Goal: Information Seeking & Learning: Learn about a topic

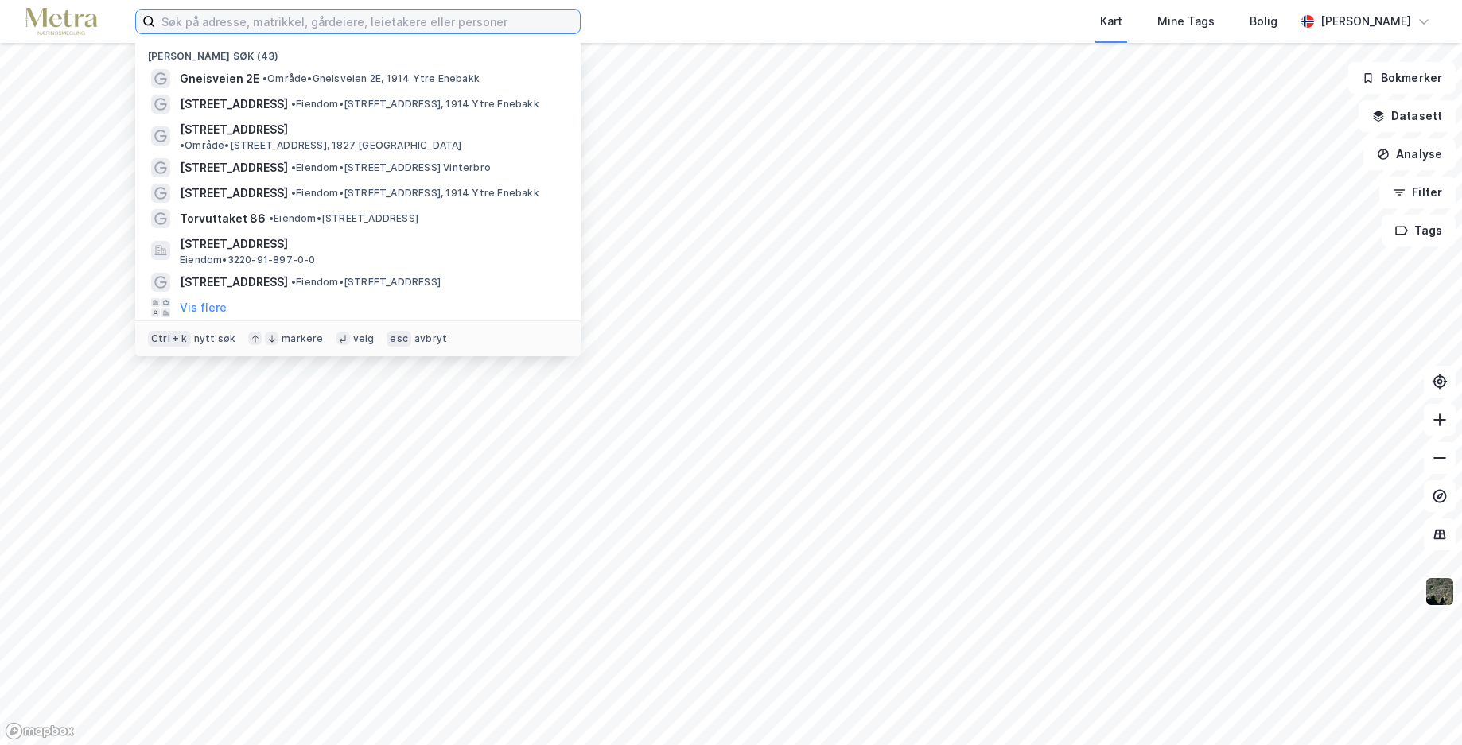
click at [237, 19] on input at bounding box center [367, 22] width 425 height 24
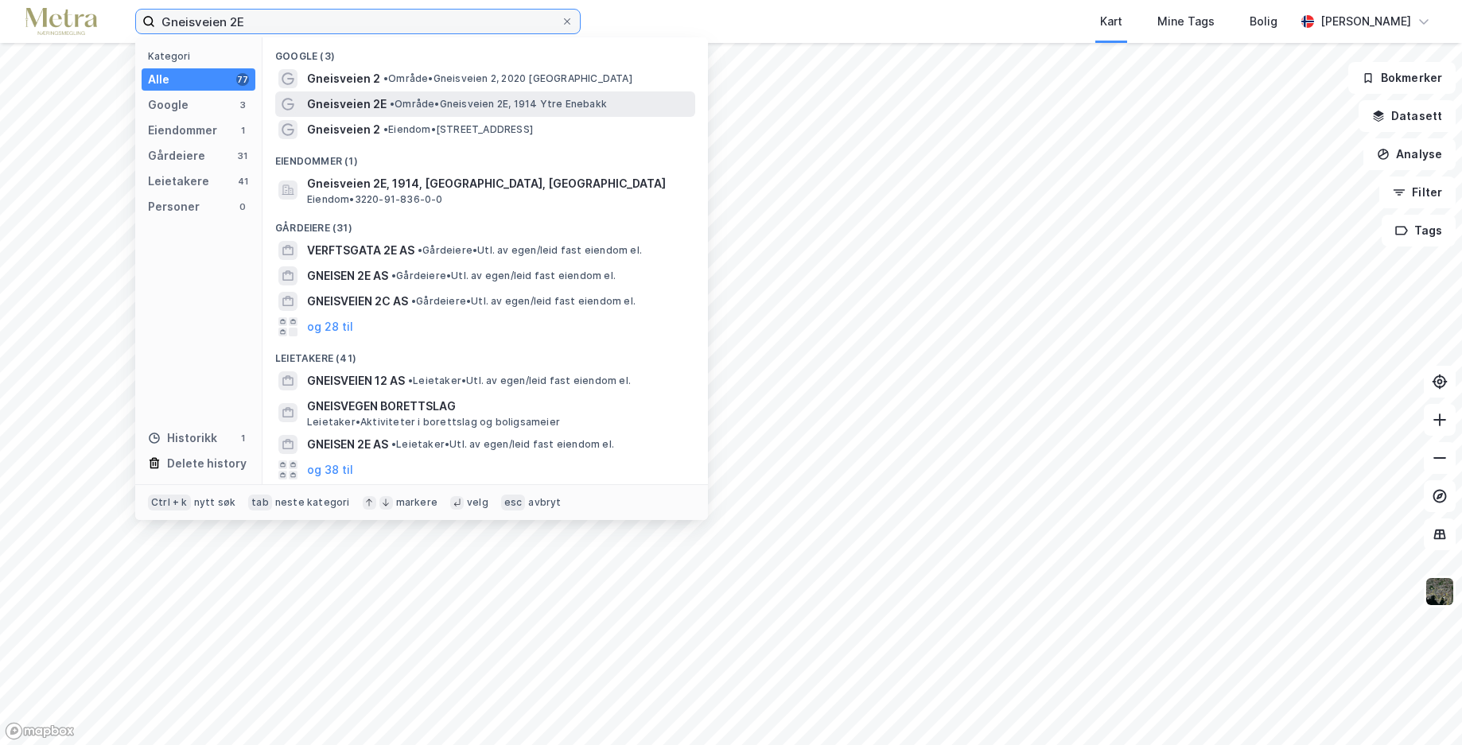
type input "Gneisveien 2E"
click at [348, 108] on span "Gneisveien 2E" at bounding box center [347, 104] width 80 height 19
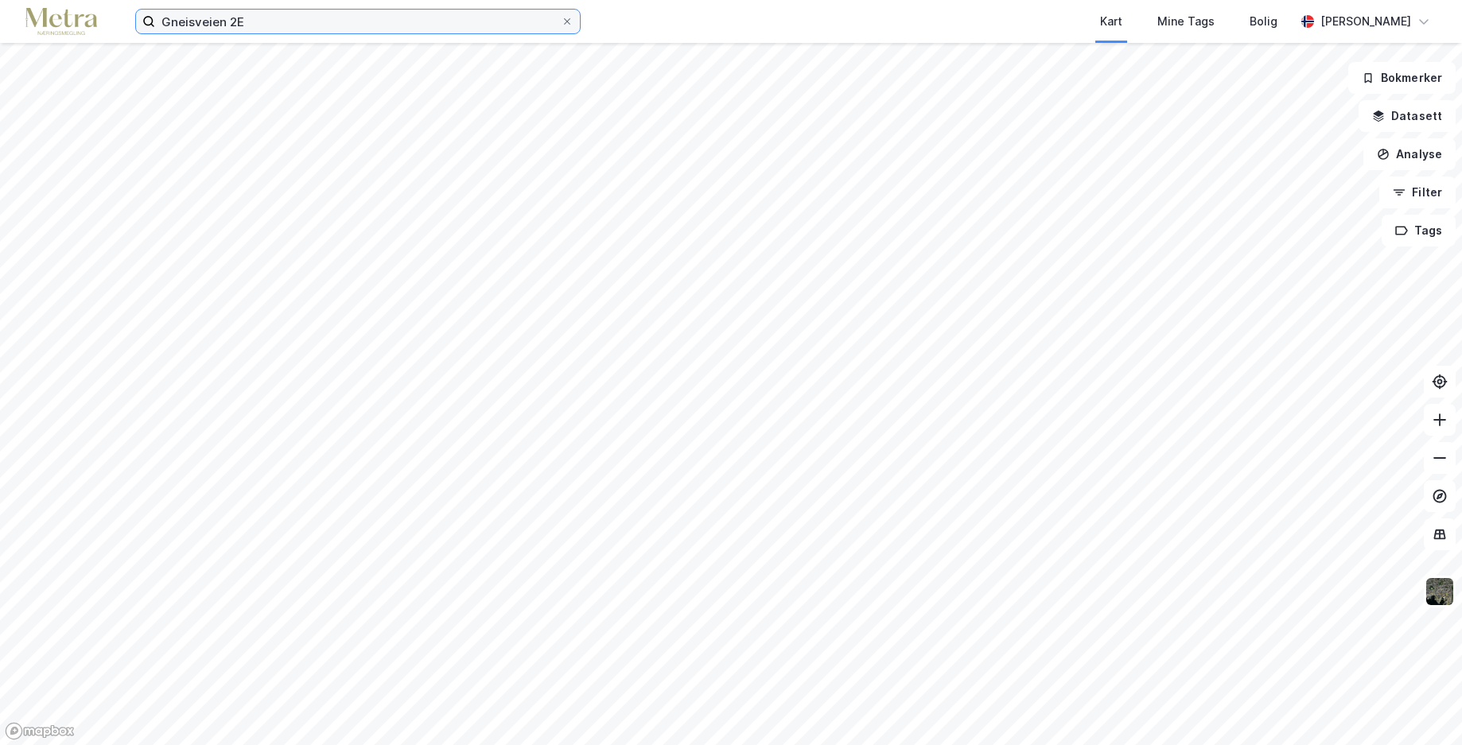
click at [274, 19] on input "Gneisveien 2E" at bounding box center [358, 22] width 406 height 24
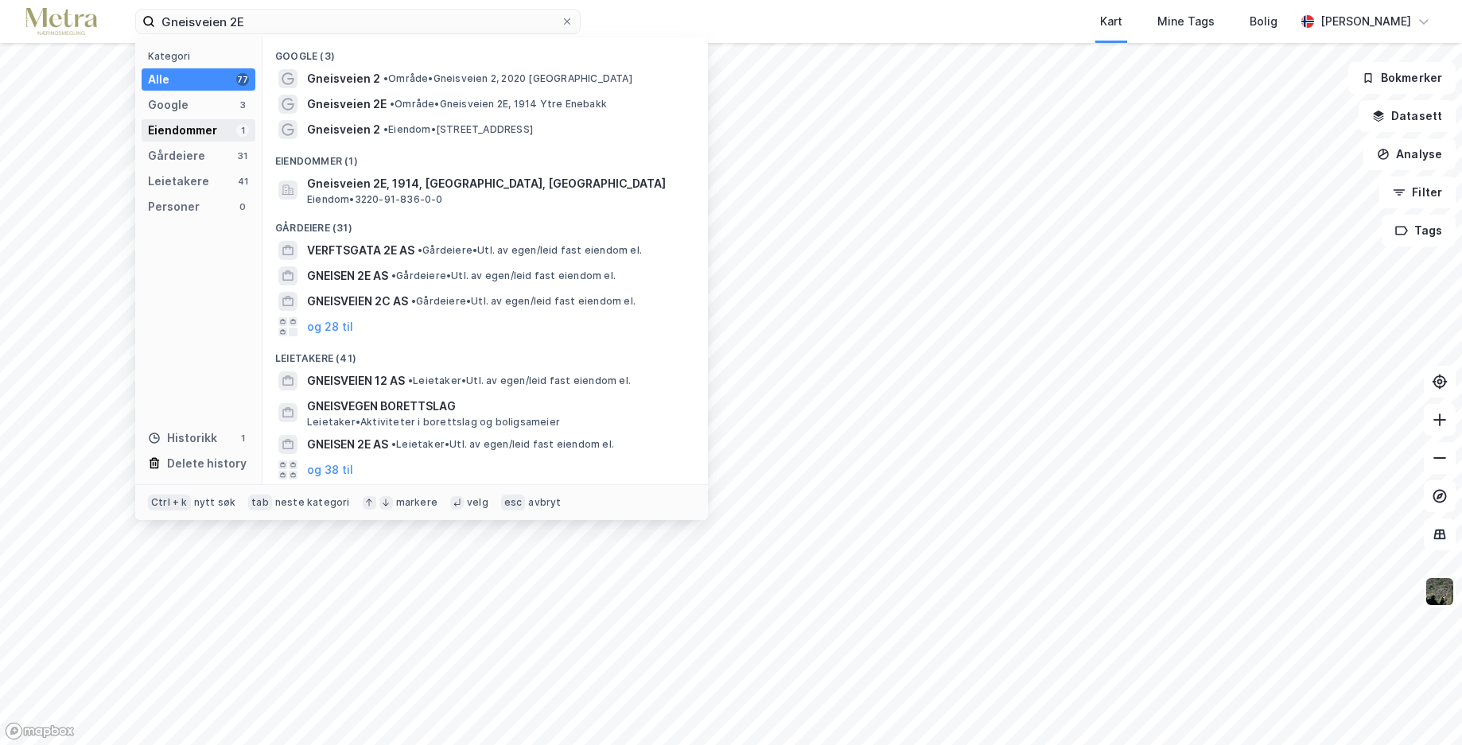
click at [206, 129] on div "Eiendommer" at bounding box center [182, 130] width 69 height 19
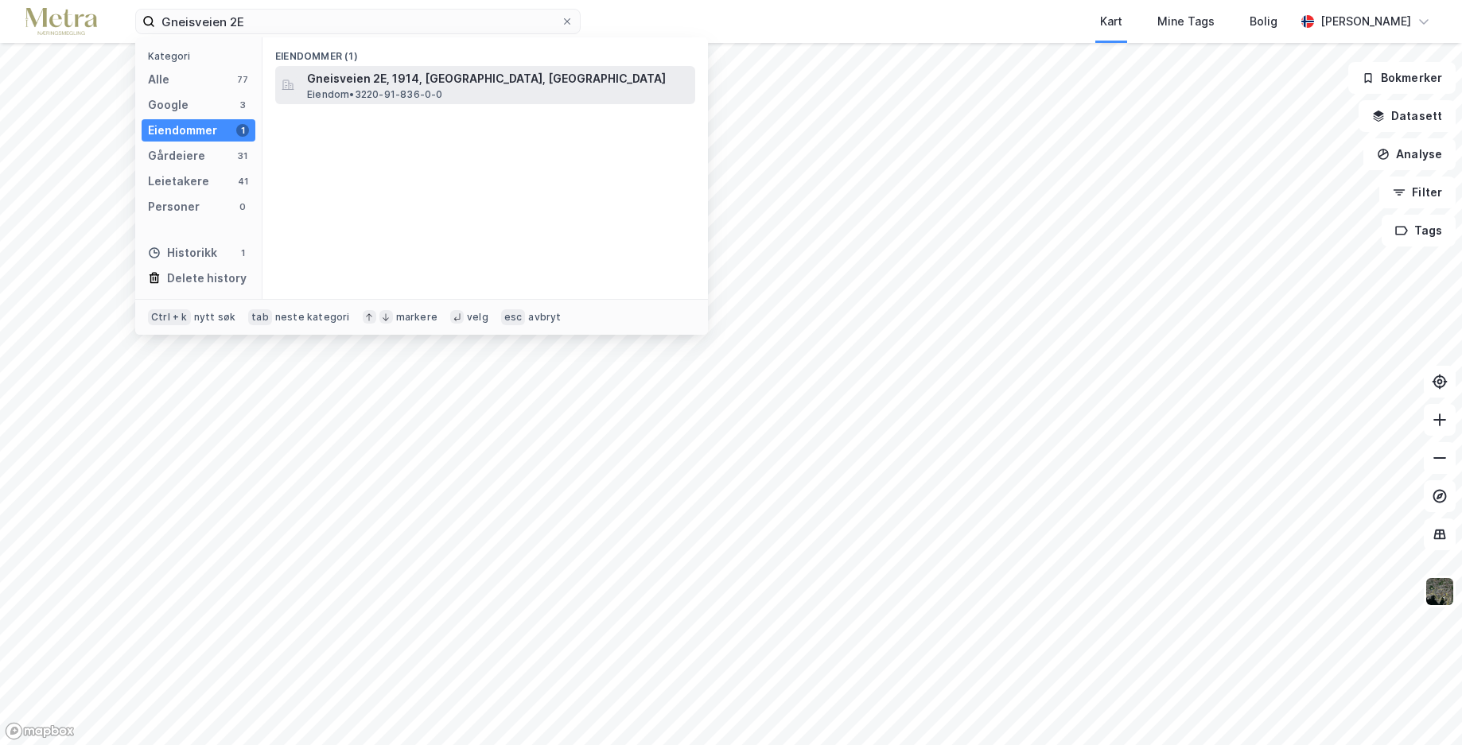
click at [350, 84] on span "Gneisveien 2E, 1914, [GEOGRAPHIC_DATA], [GEOGRAPHIC_DATA]" at bounding box center [498, 78] width 382 height 19
